Goal: Transaction & Acquisition: Purchase product/service

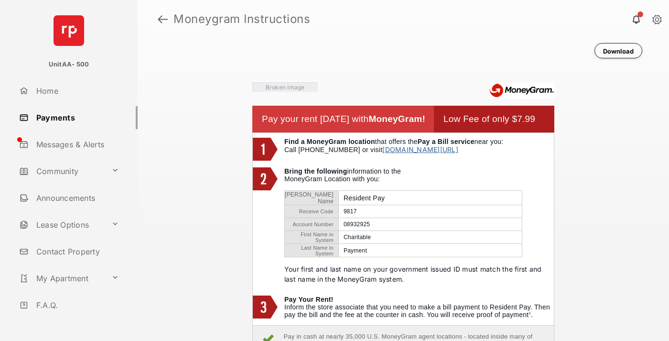
click at [162, 19] on link at bounding box center [163, 19] width 10 height 23
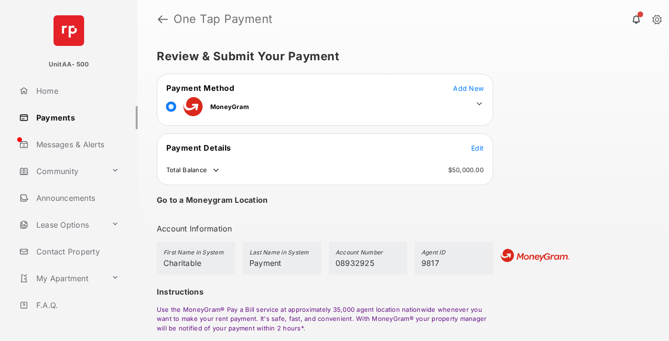
click at [477, 148] on span "Edit" at bounding box center [477, 148] width 12 height 8
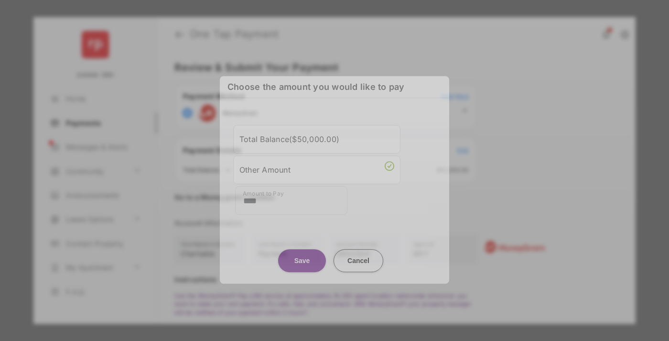
type input "****"
click at [302, 256] on button "Save" at bounding box center [302, 260] width 48 height 23
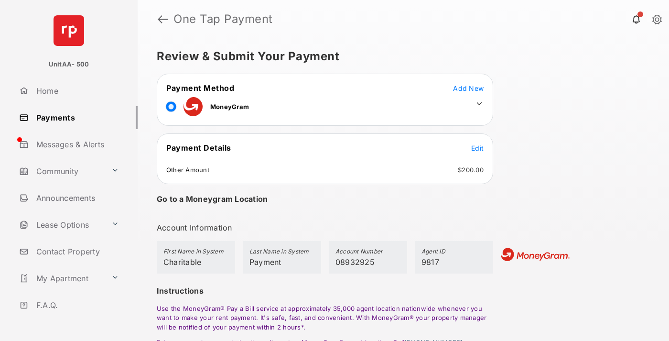
click at [479, 104] on icon at bounding box center [479, 103] width 9 height 9
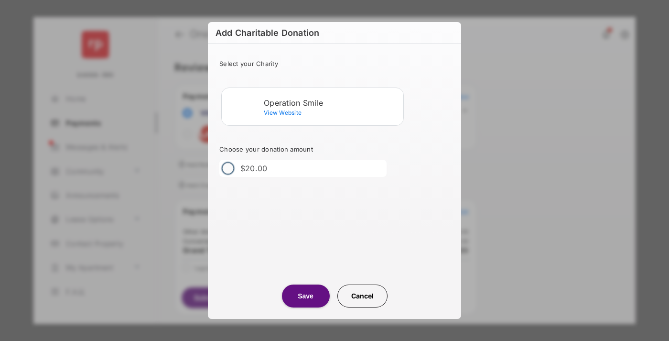
click at [332, 102] on div "Operation Smile" at bounding box center [332, 102] width 136 height 9
click at [305, 296] on button "Save" at bounding box center [306, 295] width 48 height 23
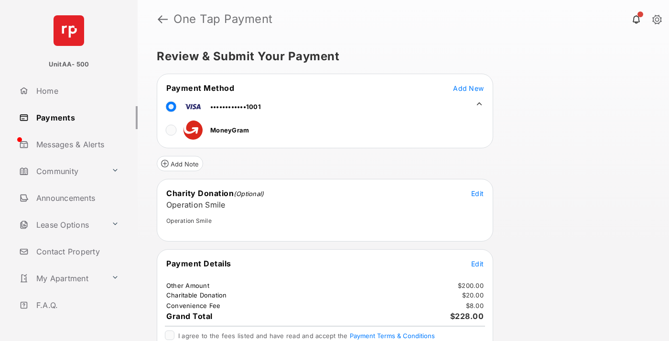
click at [477, 263] on span "Edit" at bounding box center [477, 263] width 12 height 8
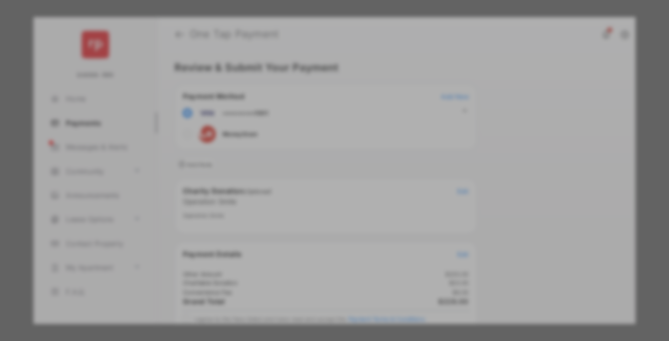
click at [302, 267] on button "Save" at bounding box center [302, 267] width 48 height 23
